Goal: Transaction & Acquisition: Obtain resource

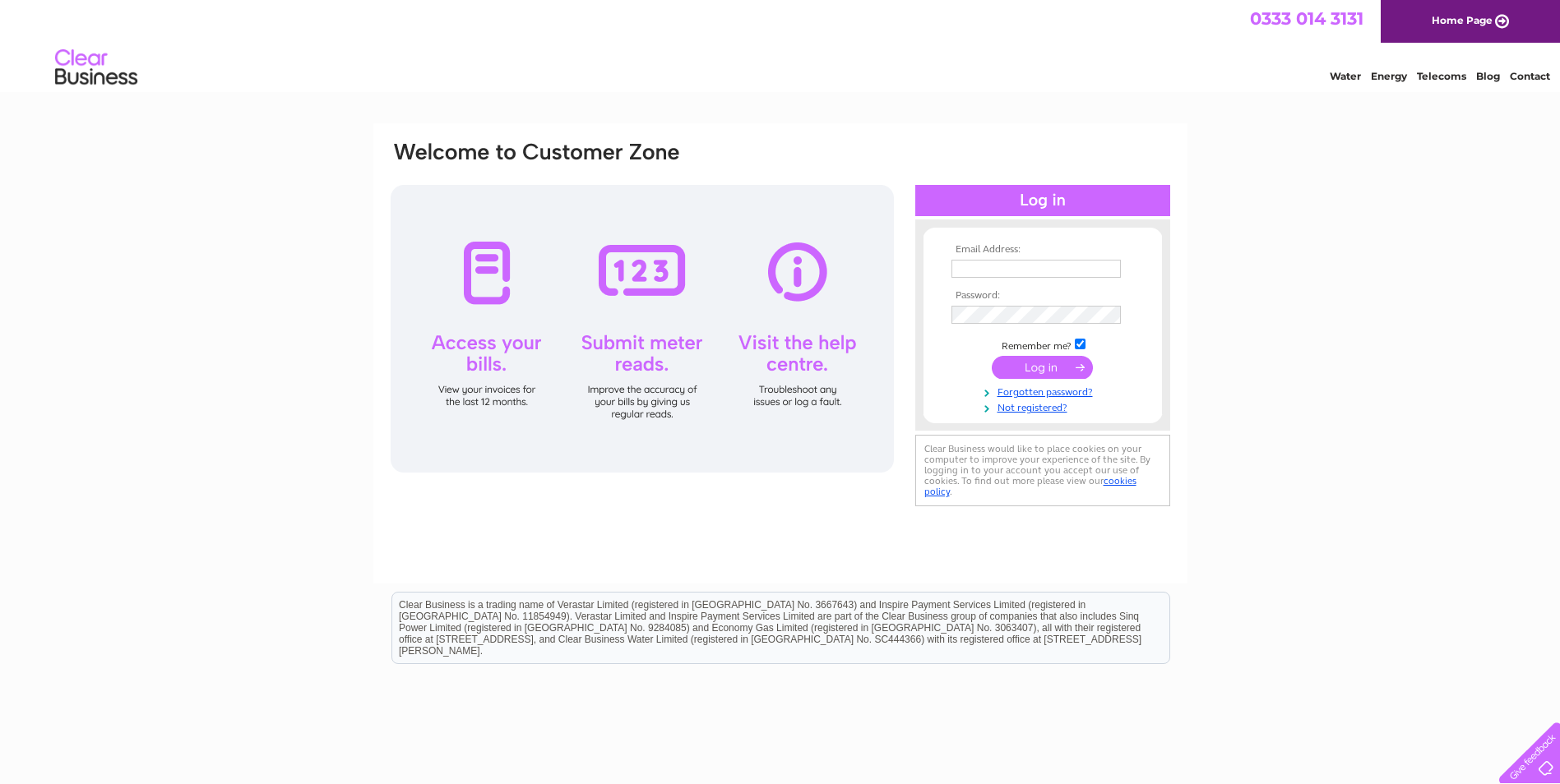
type input "lisa@advocatedevelopments.co.uk"
click at [1057, 369] on input "submit" at bounding box center [1042, 368] width 101 height 23
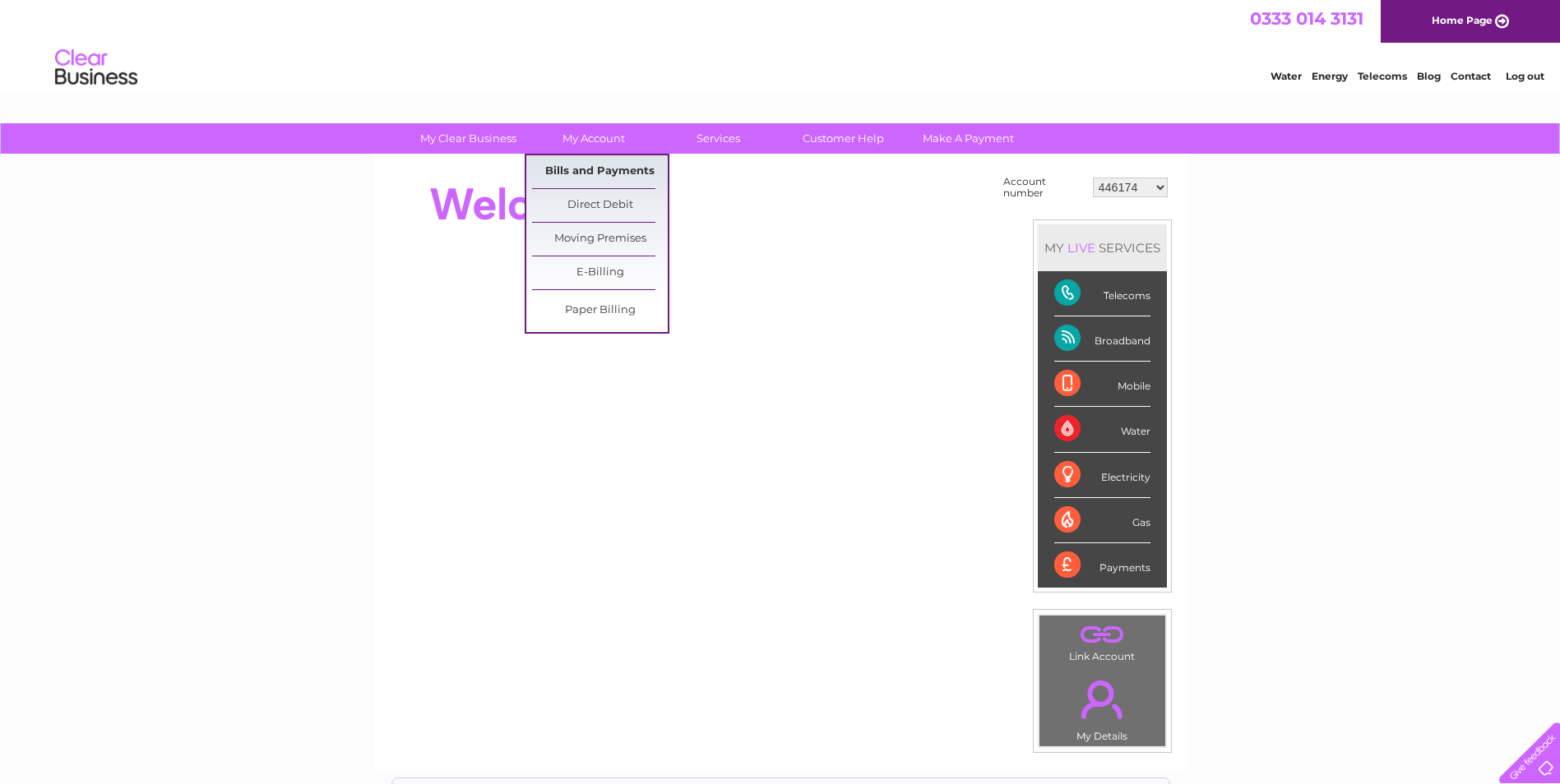
drag, startPoint x: 601, startPoint y: 170, endPoint x: 611, endPoint y: 173, distance: 10.4
click at [601, 170] on link "Bills and Payments" at bounding box center [600, 172] width 136 height 33
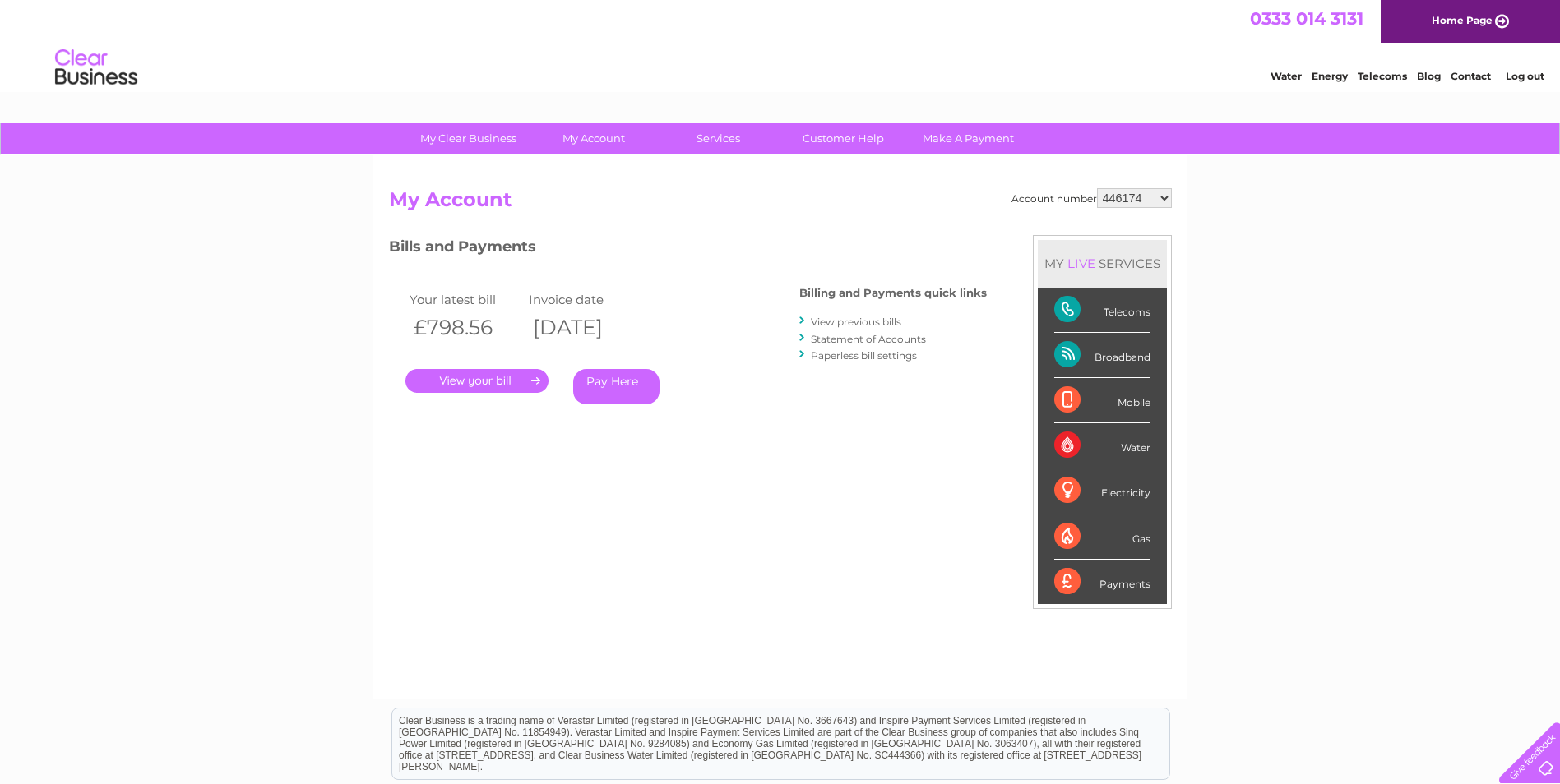
click at [880, 319] on link "View previous bills" at bounding box center [855, 321] width 90 height 12
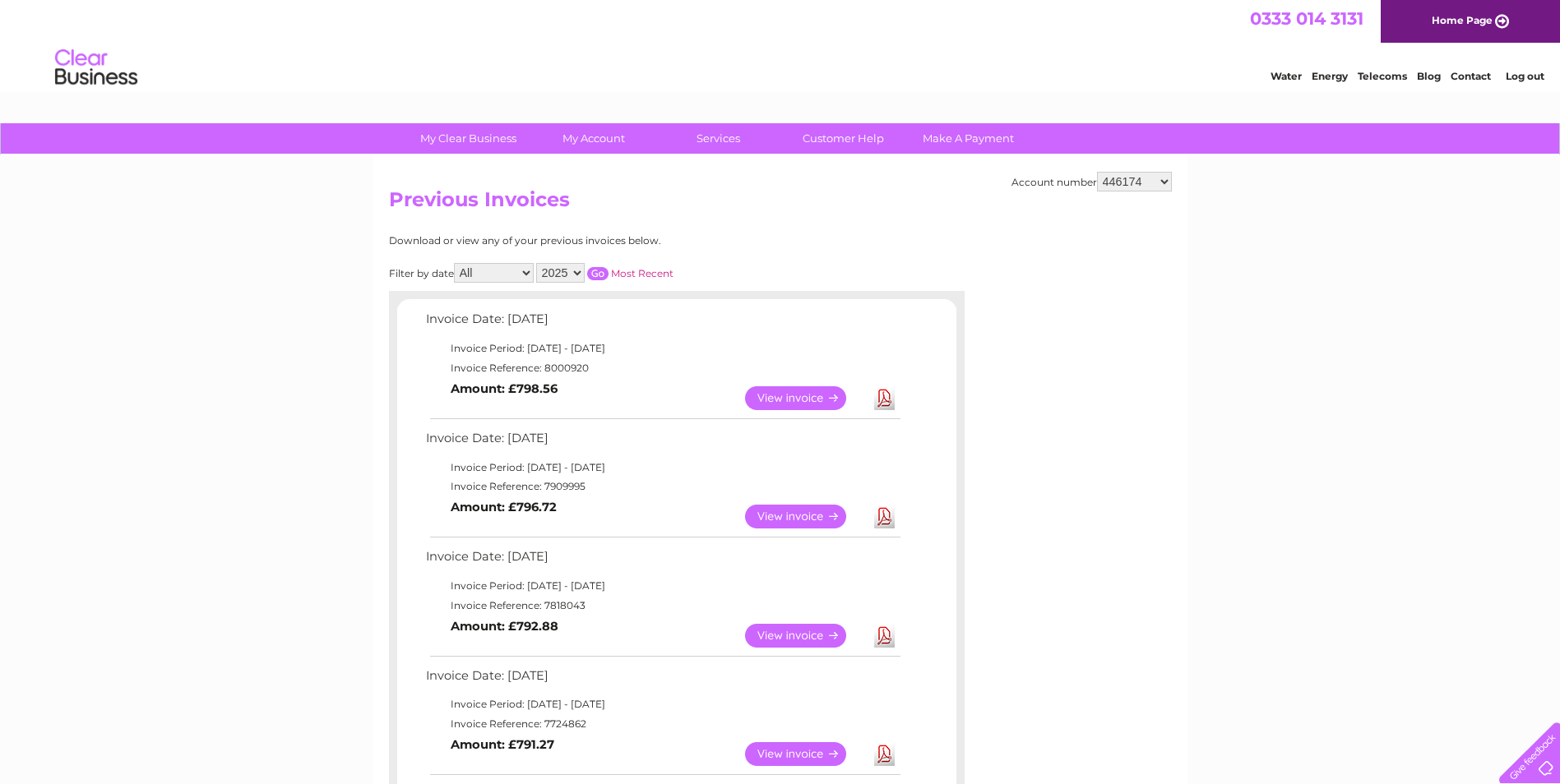
click at [1132, 187] on select "446174 446252 446253 446254 446907 446909 446910 446911 446912 446914 446915 44…" at bounding box center [1134, 182] width 75 height 20
select select "30266038"
click at [1097, 172] on select "446174 446252 446253 446254 446907 446909 446910 446911 446912 446914 446915 44…" at bounding box center [1134, 182] width 75 height 20
click at [1159, 182] on select "446174 446252 446253 446254 446907 446909 446910 446911 446912 446914 446915 44…" at bounding box center [1134, 182] width 75 height 20
select select "30266039"
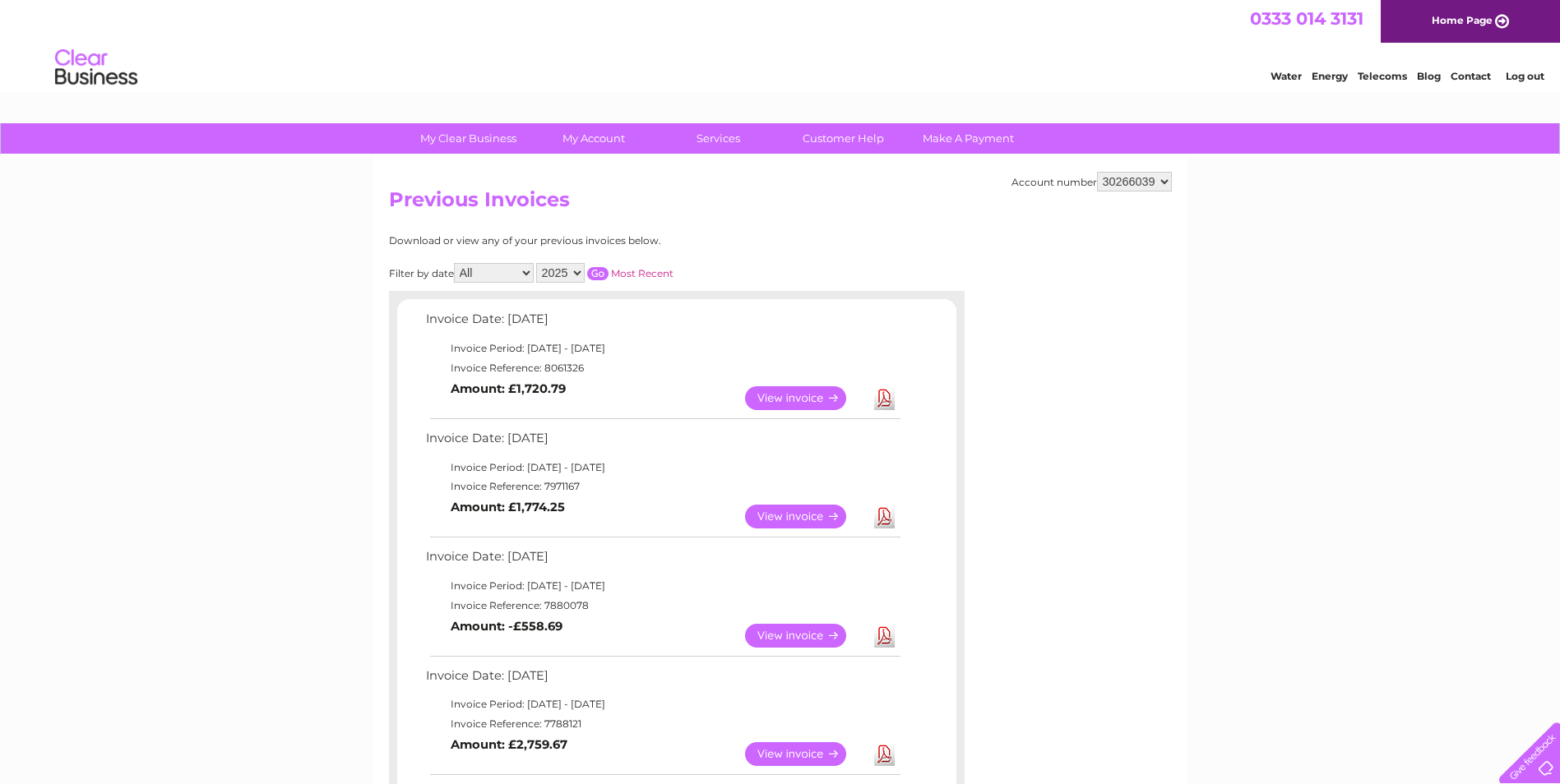
click at [1097, 172] on select "446174 446252 446253 446254 446907 446909 446910 446911 446912 446914 446915 44…" at bounding box center [1134, 182] width 75 height 20
click at [888, 402] on link "Download" at bounding box center [884, 398] width 21 height 24
click at [1529, 70] on link "Log out" at bounding box center [1524, 75] width 39 height 12
